Goal: Register for event/course

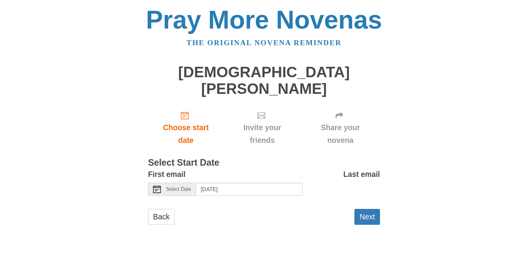
click at [159, 186] on icon at bounding box center [157, 190] width 8 height 8
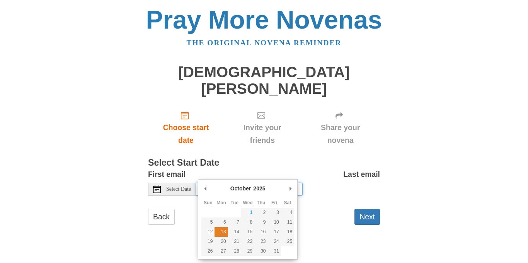
type input "Monday, October 13th"
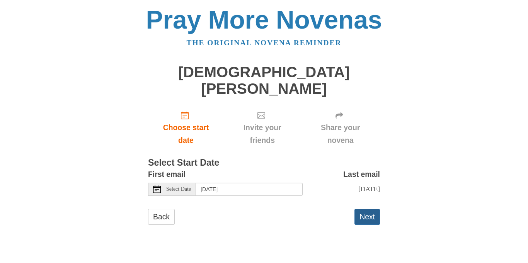
click at [375, 210] on button "Next" at bounding box center [368, 217] width 26 height 16
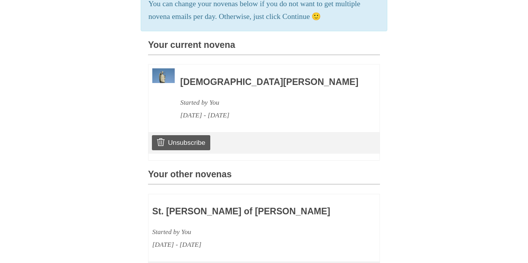
scroll to position [353, 0]
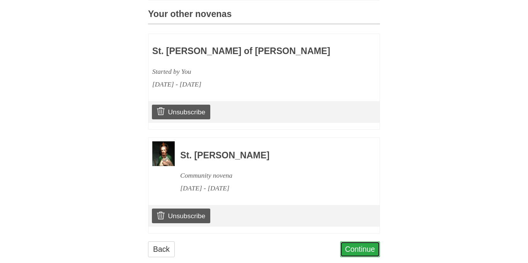
click at [362, 242] on link "Continue" at bounding box center [360, 250] width 40 height 16
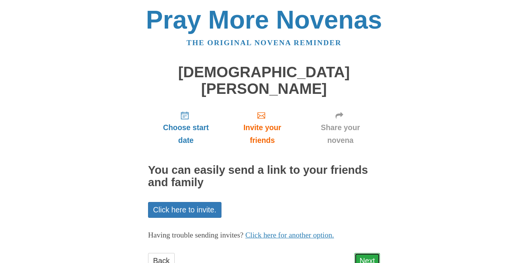
click at [363, 253] on link "Next" at bounding box center [368, 261] width 26 height 16
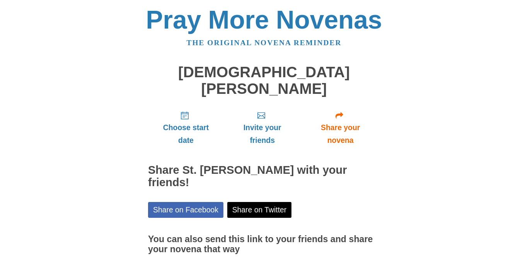
scroll to position [47, 0]
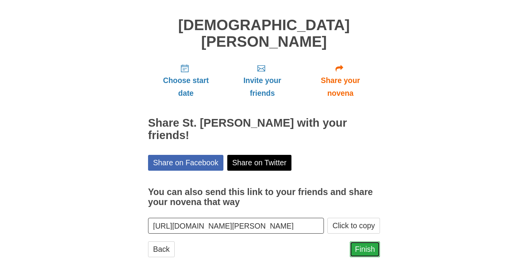
click at [366, 242] on link "Finish" at bounding box center [365, 250] width 30 height 16
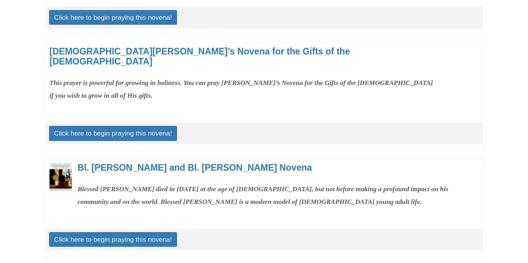
scroll to position [214, 0]
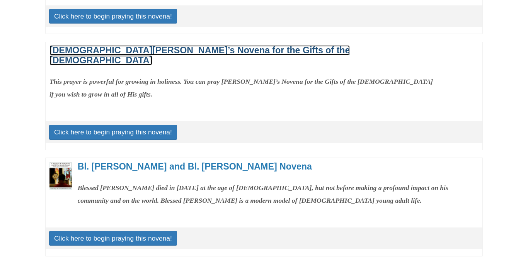
click at [127, 49] on link "[DEMOGRAPHIC_DATA][PERSON_NAME]’s Novena for the Gifts of the [DEMOGRAPHIC_DATA]" at bounding box center [200, 55] width 301 height 20
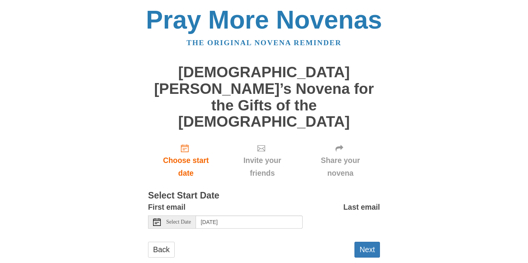
click at [153, 219] on use at bounding box center [157, 223] width 8 height 8
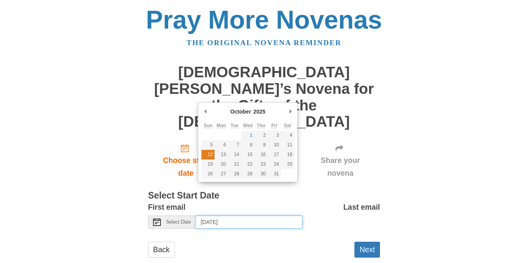
type input "Sunday, October 12th"
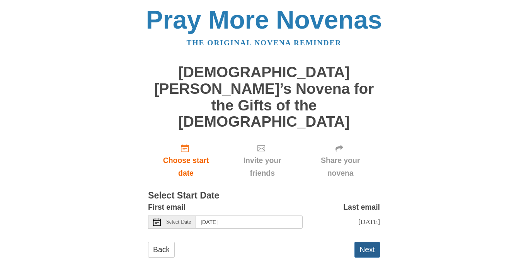
click at [371, 242] on button "Next" at bounding box center [368, 250] width 26 height 16
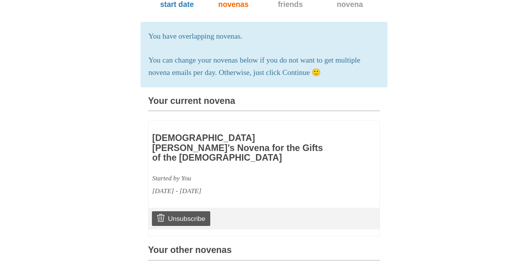
scroll to position [483, 0]
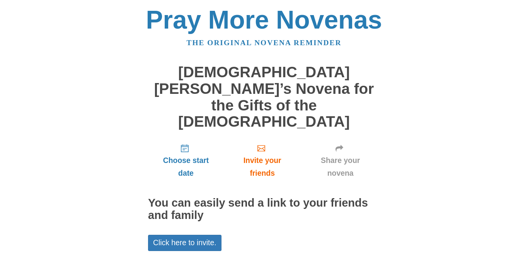
scroll to position [29, 0]
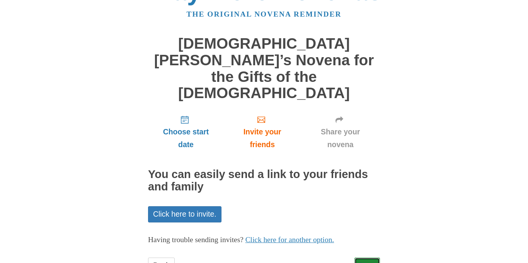
click at [364, 258] on link "Next" at bounding box center [368, 266] width 26 height 16
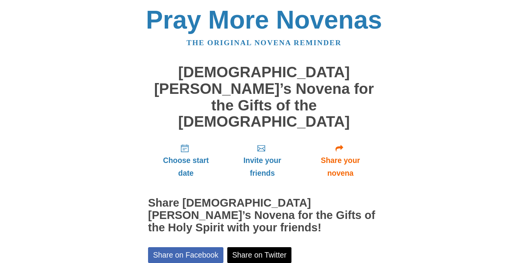
scroll to position [64, 0]
